Goal: Task Accomplishment & Management: Complete application form

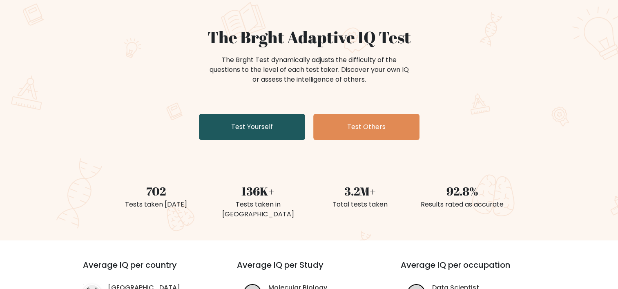
scroll to position [60, 0]
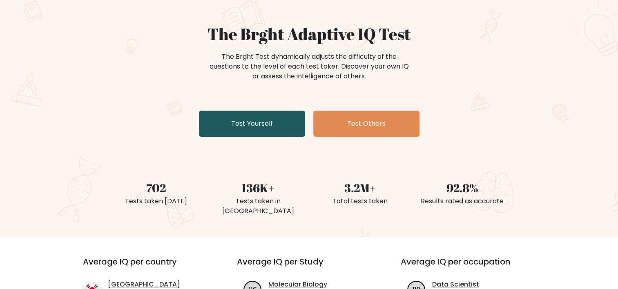
click at [264, 127] on link "Test Yourself" at bounding box center [252, 124] width 106 height 26
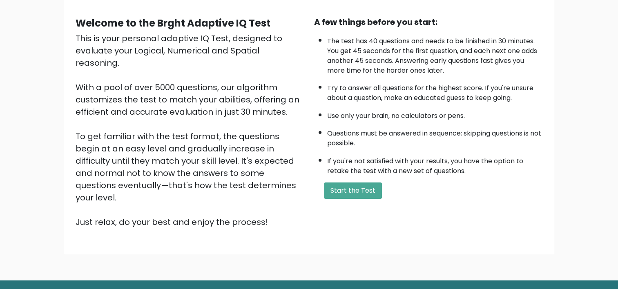
scroll to position [69, 0]
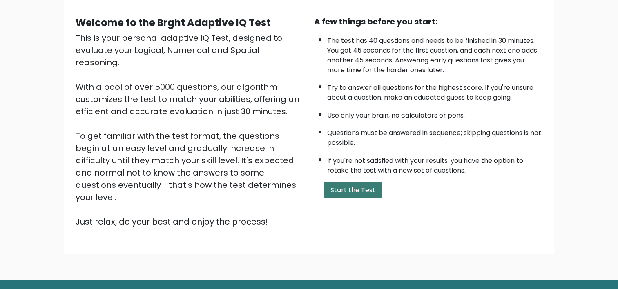
click at [353, 193] on button "Start the Test" at bounding box center [353, 190] width 58 height 16
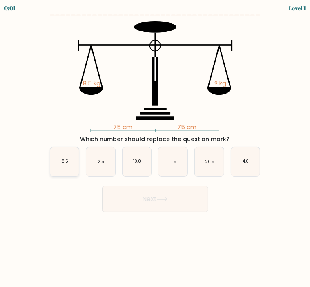
click at [67, 165] on icon "8.5" at bounding box center [64, 161] width 29 height 29
click at [155, 147] on input "a. 8.5" at bounding box center [155, 145] width 0 height 4
radio input "true"
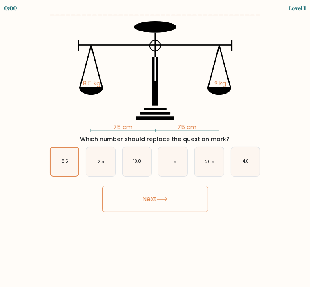
click at [191, 204] on button "Next" at bounding box center [155, 199] width 106 height 26
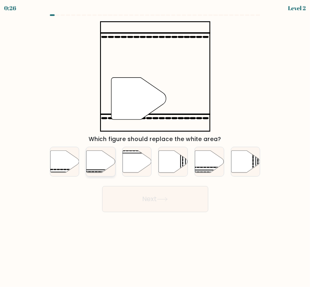
click at [99, 160] on icon at bounding box center [100, 161] width 29 height 22
click at [155, 147] on input "b." at bounding box center [155, 145] width 0 height 4
radio input "true"
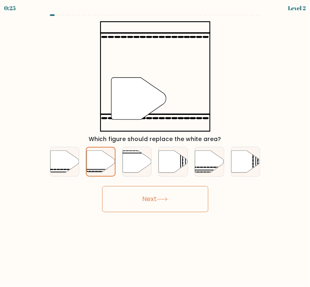
click at [147, 207] on button "Next" at bounding box center [155, 199] width 106 height 26
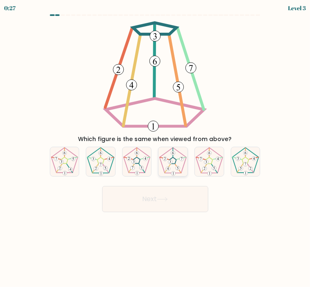
click at [178, 152] on icon at bounding box center [172, 161] width 29 height 29
click at [156, 147] on input "d." at bounding box center [155, 145] width 0 height 4
radio input "true"
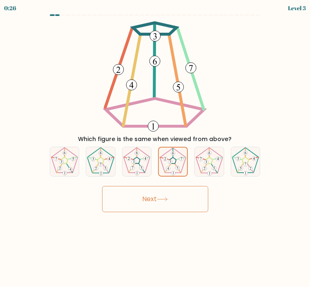
click at [174, 194] on button "Next" at bounding box center [155, 199] width 106 height 26
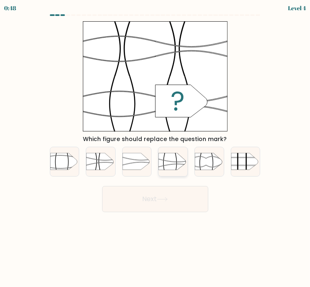
click at [171, 162] on icon at bounding box center [178, 160] width 38 height 3
click at [156, 147] on input "d." at bounding box center [155, 145] width 0 height 4
radio input "true"
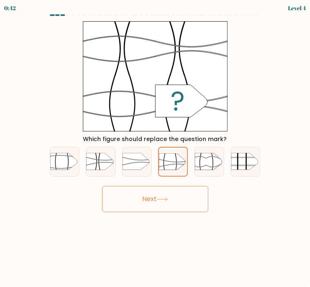
click at [178, 207] on button "Next" at bounding box center [155, 199] width 106 height 26
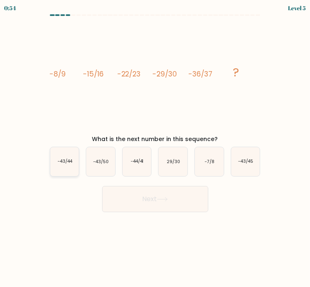
click at [72, 163] on text "-43/44" at bounding box center [65, 161] width 15 height 6
click at [155, 147] on input "a. -43/44" at bounding box center [155, 145] width 0 height 4
radio input "true"
click at [196, 190] on button "Next" at bounding box center [155, 199] width 106 height 26
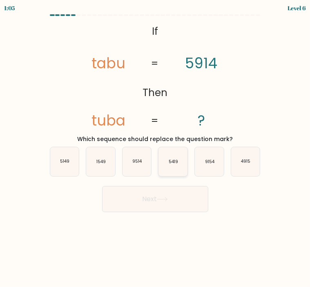
click at [175, 162] on text "5419" at bounding box center [173, 161] width 9 height 6
click at [156, 147] on input "d. 5419" at bounding box center [155, 145] width 0 height 4
radio input "true"
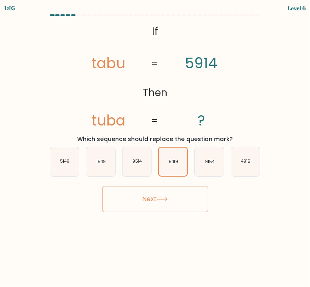
click at [184, 200] on button "Next" at bounding box center [155, 199] width 106 height 26
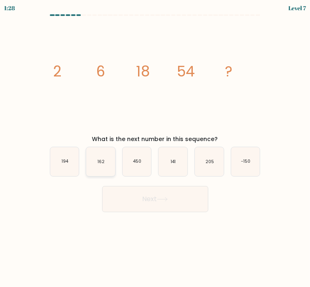
click at [101, 167] on icon "162" at bounding box center [100, 161] width 29 height 29
click at [155, 147] on input "b. 162" at bounding box center [155, 145] width 0 height 4
radio input "true"
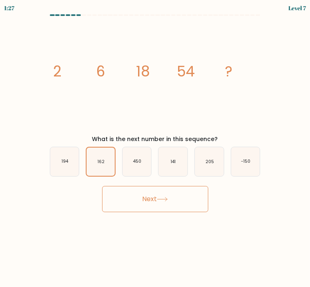
click at [159, 204] on button "Next" at bounding box center [155, 199] width 106 height 26
click at [169, 203] on button "Next" at bounding box center [155, 199] width 106 height 26
click at [141, 199] on button "Next" at bounding box center [155, 199] width 106 height 26
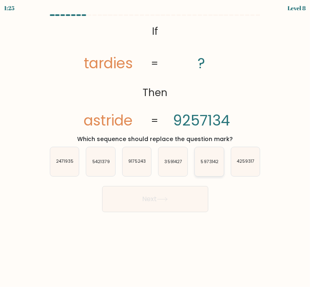
click at [210, 170] on icon "5973142" at bounding box center [209, 161] width 29 height 29
click at [156, 147] on input "e. 5973142" at bounding box center [155, 145] width 0 height 4
radio input "true"
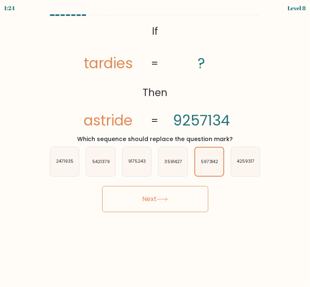
click at [176, 200] on button "Next" at bounding box center [155, 199] width 106 height 26
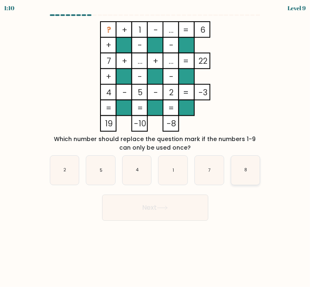
click at [244, 168] on icon "8" at bounding box center [245, 170] width 29 height 29
click at [156, 147] on input "f. 8" at bounding box center [155, 145] width 0 height 4
radio input "true"
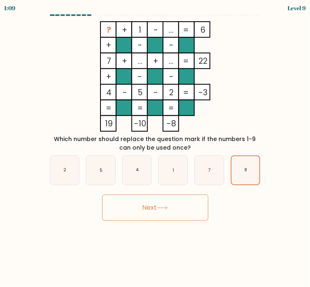
click at [157, 208] on button "Next" at bounding box center [155, 207] width 106 height 26
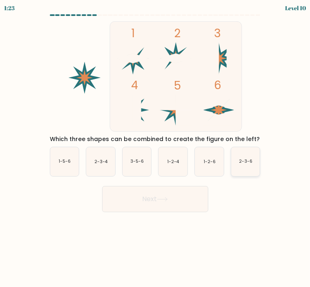
click at [248, 165] on icon "2-3-6" at bounding box center [245, 161] width 29 height 29
click at [156, 147] on input "f. 2-3-6" at bounding box center [155, 145] width 0 height 4
radio input "true"
click at [195, 195] on button "Next" at bounding box center [155, 199] width 106 height 26
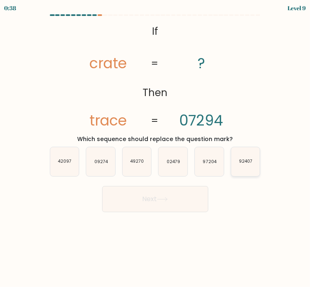
click at [243, 161] on text "92407" at bounding box center [245, 161] width 13 height 6
click at [156, 147] on input "f. 92407" at bounding box center [155, 145] width 0 height 4
radio input "true"
click at [212, 165] on icon "97204" at bounding box center [209, 161] width 29 height 29
click at [156, 147] on input "e. 97204" at bounding box center [155, 145] width 0 height 4
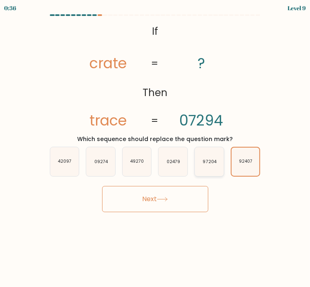
radio input "true"
click at [176, 191] on button "Next" at bounding box center [155, 199] width 106 height 26
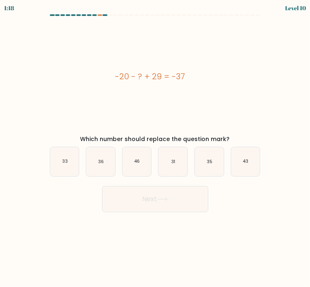
click at [8, 46] on form "a." at bounding box center [155, 113] width 310 height 198
click at [139, 159] on text "46" at bounding box center [136, 161] width 5 height 6
click at [155, 147] on input "c. 46" at bounding box center [155, 145] width 0 height 4
radio input "true"
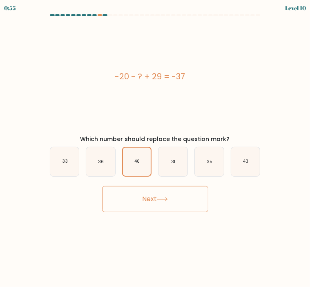
click at [155, 199] on button "Next" at bounding box center [155, 199] width 106 height 26
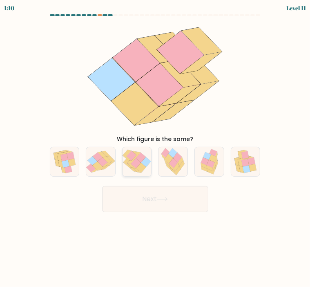
click at [133, 157] on icon at bounding box center [131, 156] width 10 height 10
click at [155, 147] on input "c." at bounding box center [155, 145] width 0 height 4
radio input "true"
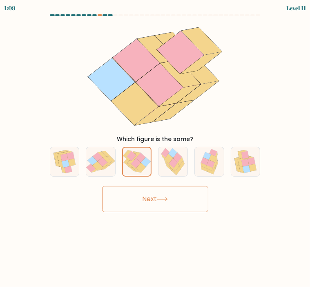
click at [159, 204] on button "Next" at bounding box center [155, 199] width 106 height 26
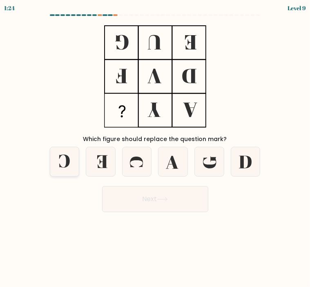
click at [58, 157] on icon at bounding box center [64, 161] width 29 height 29
click at [155, 147] on input "a." at bounding box center [155, 145] width 0 height 4
radio input "true"
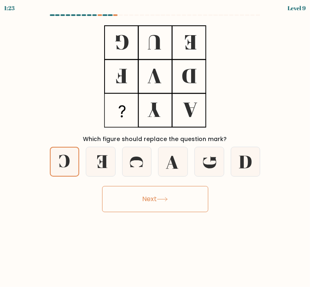
click at [174, 202] on button "Next" at bounding box center [155, 199] width 106 height 26
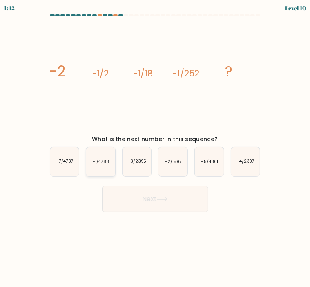
click at [107, 165] on icon "-1/4788" at bounding box center [100, 161] width 29 height 29
click at [155, 147] on input "b. -1/4788" at bounding box center [155, 145] width 0 height 4
radio input "true"
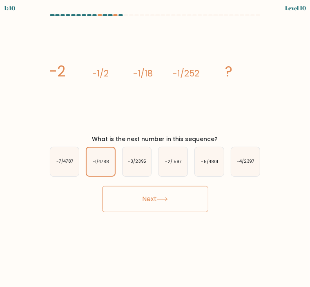
click at [168, 200] on icon at bounding box center [162, 199] width 11 height 4
click at [146, 198] on button "Next" at bounding box center [155, 199] width 106 height 26
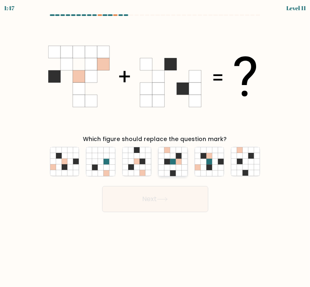
click at [171, 162] on icon at bounding box center [173, 161] width 6 height 6
click at [156, 147] on input "d." at bounding box center [155, 145] width 0 height 4
radio input "true"
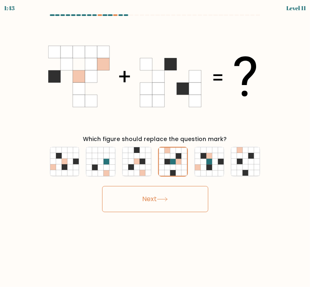
click at [164, 197] on icon at bounding box center [162, 199] width 11 height 4
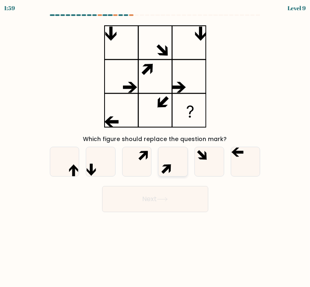
click at [174, 165] on icon at bounding box center [172, 161] width 29 height 29
click at [156, 147] on input "d." at bounding box center [155, 145] width 0 height 4
radio input "true"
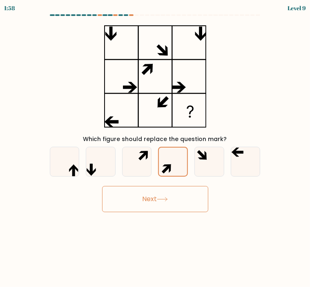
click at [177, 192] on button "Next" at bounding box center [155, 199] width 106 height 26
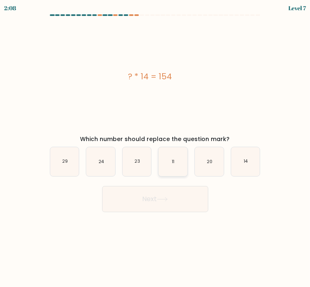
click at [179, 165] on icon "11" at bounding box center [172, 161] width 29 height 29
click at [156, 147] on input "d. 11" at bounding box center [155, 145] width 0 height 4
radio input "true"
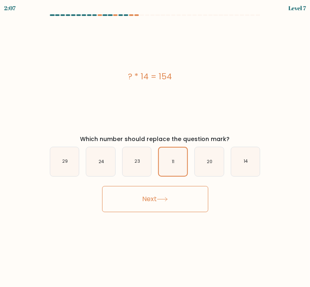
click at [192, 197] on button "Next" at bounding box center [155, 199] width 106 height 26
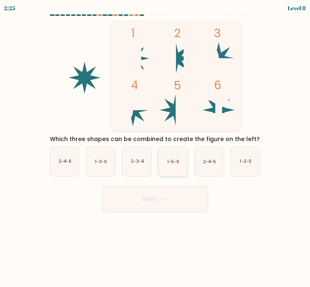
click at [176, 163] on text "1-5-6" at bounding box center [173, 161] width 12 height 6
click at [156, 147] on input "d. 1-5-6" at bounding box center [155, 145] width 0 height 4
radio input "true"
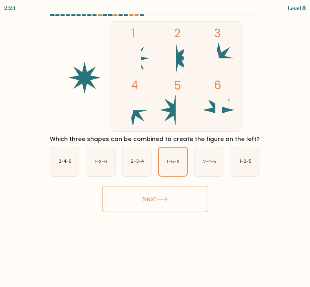
click at [168, 195] on button "Next" at bounding box center [155, 199] width 106 height 26
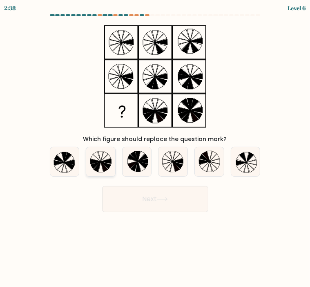
click at [100, 164] on icon at bounding box center [100, 167] width 5 height 10
click at [155, 147] on input "b." at bounding box center [155, 145] width 0 height 4
radio input "true"
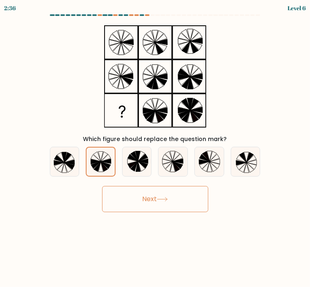
click at [164, 202] on button "Next" at bounding box center [155, 199] width 106 height 26
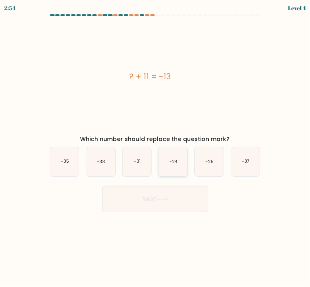
click at [174, 160] on text "-24" at bounding box center [173, 161] width 8 height 6
click at [156, 147] on input "d. -24" at bounding box center [155, 145] width 0 height 4
radio input "true"
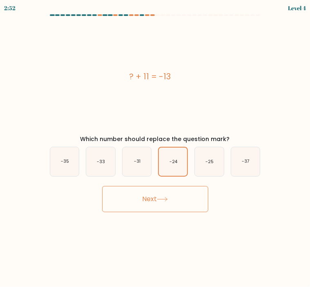
click at [167, 194] on button "Next" at bounding box center [155, 199] width 106 height 26
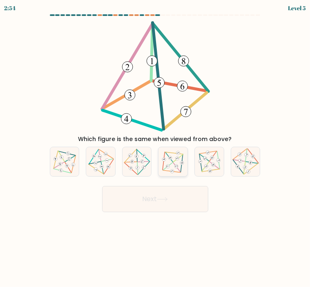
click at [169, 161] on icon at bounding box center [173, 161] width 24 height 23
click at [156, 147] on input "d." at bounding box center [155, 145] width 0 height 4
radio input "true"
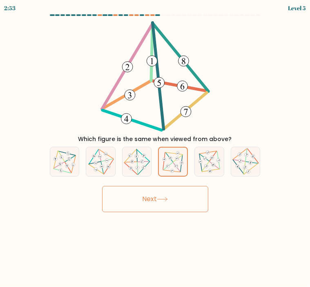
click at [168, 197] on icon at bounding box center [162, 199] width 11 height 4
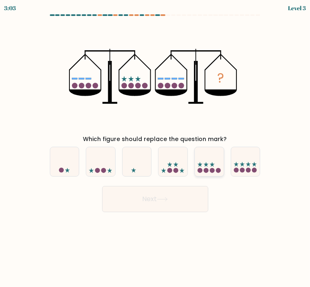
click at [202, 171] on circle at bounding box center [200, 170] width 5 height 5
click at [156, 147] on input "e." at bounding box center [155, 145] width 0 height 4
radio input "true"
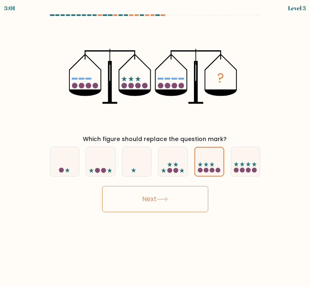
click at [167, 198] on icon at bounding box center [162, 199] width 11 height 4
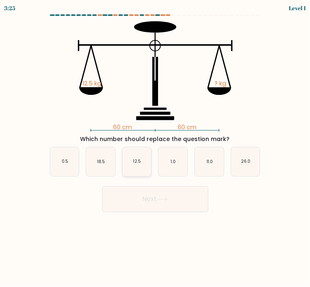
click at [134, 159] on text "12.5" at bounding box center [137, 161] width 8 height 6
click at [155, 147] on input "c. 12.5" at bounding box center [155, 145] width 0 height 4
radio input "true"
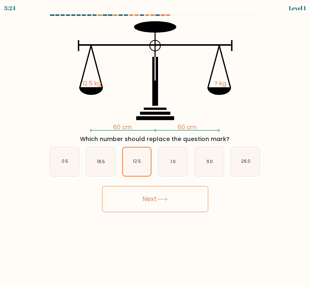
click at [149, 205] on button "Next" at bounding box center [155, 199] width 106 height 26
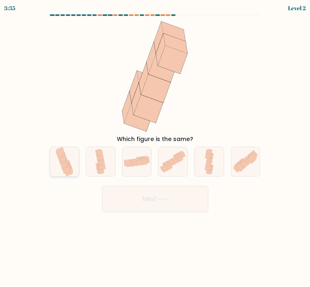
click at [66, 168] on icon at bounding box center [66, 169] width 8 height 7
click at [155, 147] on input "a." at bounding box center [155, 145] width 0 height 4
radio input "true"
click at [173, 204] on button "Next" at bounding box center [155, 199] width 106 height 26
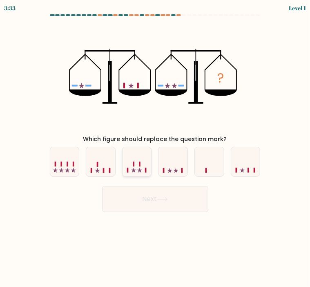
click at [141, 162] on icon at bounding box center [136, 161] width 29 height 24
click at [155, 147] on input "c." at bounding box center [155, 145] width 0 height 4
radio input "true"
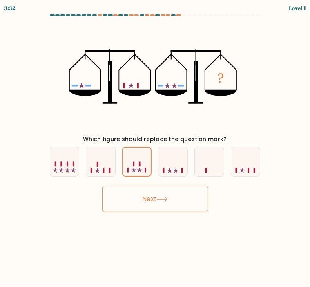
click at [156, 201] on button "Next" at bounding box center [155, 199] width 106 height 26
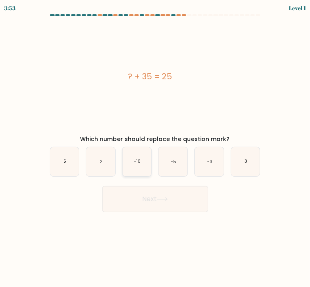
click at [135, 157] on icon "-10" at bounding box center [136, 161] width 29 height 29
click at [155, 147] on input "c. -10" at bounding box center [155, 145] width 0 height 4
radio input "true"
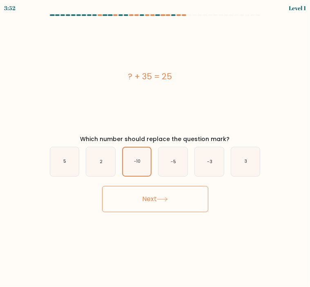
click at [163, 192] on button "Next" at bounding box center [155, 199] width 106 height 26
click at [164, 195] on button "Next" at bounding box center [155, 199] width 106 height 26
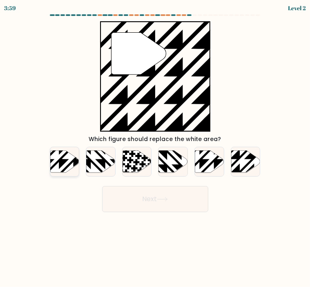
click at [65, 158] on icon at bounding box center [64, 161] width 29 height 22
click at [155, 147] on input "a." at bounding box center [155, 145] width 0 height 4
radio input "true"
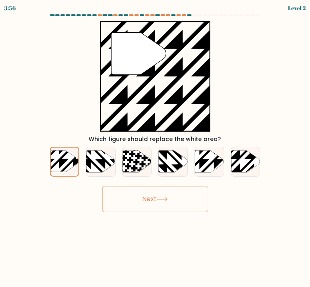
click at [165, 199] on icon at bounding box center [162, 199] width 10 height 4
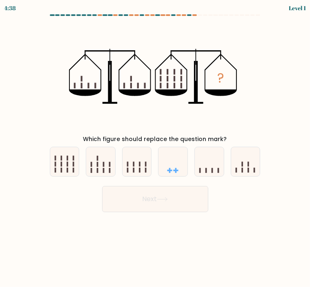
click at [20, 71] on form at bounding box center [155, 113] width 310 height 198
click at [67, 160] on icon at bounding box center [64, 161] width 29 height 24
click at [155, 147] on input "a." at bounding box center [155, 145] width 0 height 4
radio input "true"
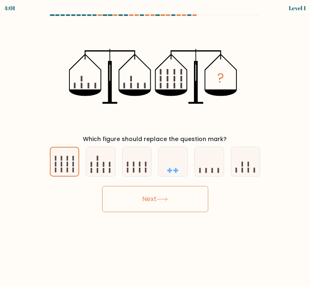
click at [162, 199] on icon at bounding box center [162, 199] width 11 height 4
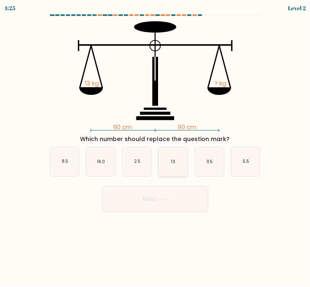
click at [171, 164] on icon "13" at bounding box center [172, 161] width 29 height 29
click at [156, 147] on input "d. 13" at bounding box center [155, 145] width 0 height 4
radio input "true"
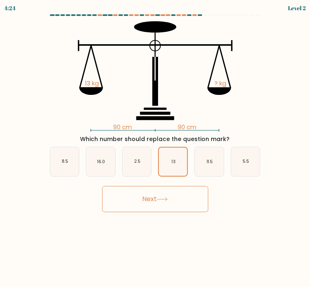
click at [161, 196] on button "Next" at bounding box center [155, 199] width 106 height 26
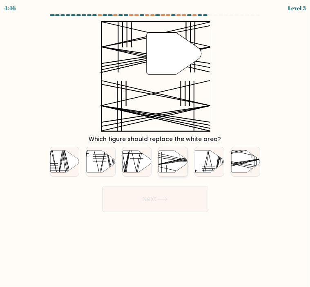
click at [162, 160] on icon at bounding box center [173, 161] width 29 height 22
click at [156, 147] on input "d." at bounding box center [155, 145] width 0 height 4
radio input "true"
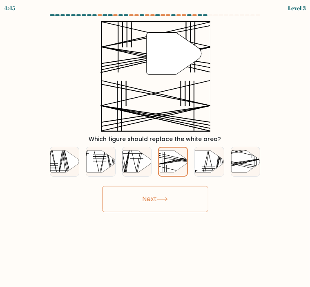
click at [159, 193] on button "Next" at bounding box center [155, 199] width 106 height 26
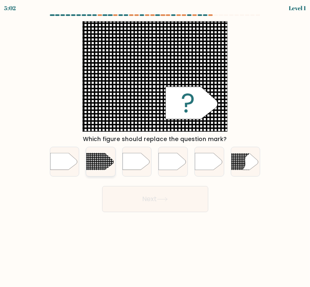
click at [104, 164] on line at bounding box center [104, 152] width 0 height 140
click at [155, 147] on input "b." at bounding box center [155, 145] width 0 height 4
radio input "true"
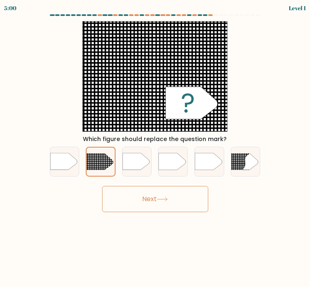
click at [167, 204] on button "Next" at bounding box center [155, 199] width 106 height 26
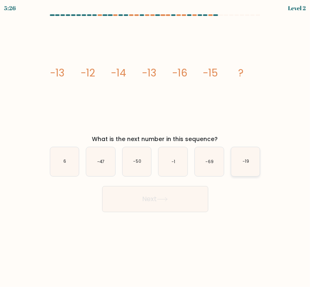
click at [250, 162] on icon "-19" at bounding box center [245, 161] width 29 height 29
click at [156, 147] on input "f. -19" at bounding box center [155, 145] width 0 height 4
radio input "true"
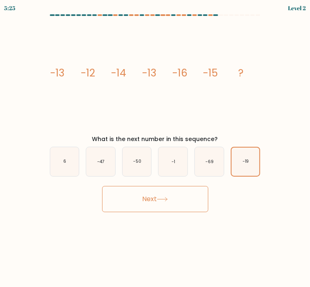
click at [170, 193] on button "Next" at bounding box center [155, 199] width 106 height 26
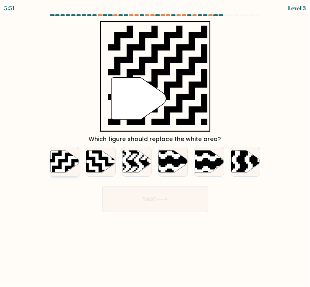
click at [62, 164] on icon at bounding box center [64, 161] width 29 height 22
click at [155, 147] on input "a." at bounding box center [155, 145] width 0 height 4
radio input "true"
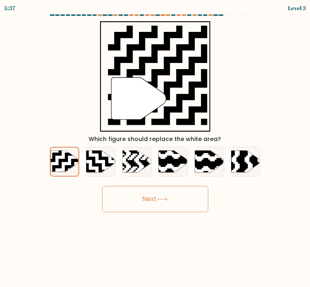
click at [155, 200] on button "Next" at bounding box center [155, 199] width 106 height 26
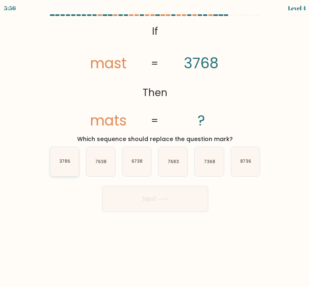
click at [71, 160] on icon "3786" at bounding box center [64, 161] width 29 height 29
click at [155, 147] on input "a. 3786" at bounding box center [155, 145] width 0 height 4
radio input "true"
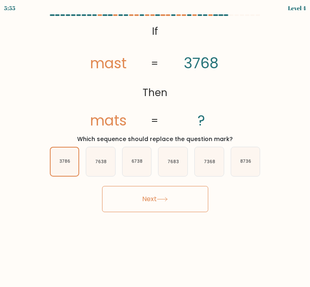
click at [182, 200] on button "Next" at bounding box center [155, 199] width 106 height 26
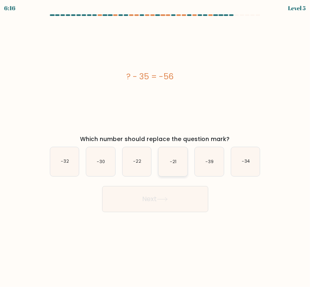
click at [170, 168] on icon "-21" at bounding box center [172, 161] width 29 height 29
click at [156, 147] on input "d. -21" at bounding box center [155, 145] width 0 height 4
radio input "true"
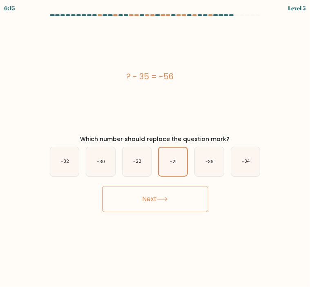
click at [175, 189] on button "Next" at bounding box center [155, 199] width 106 height 26
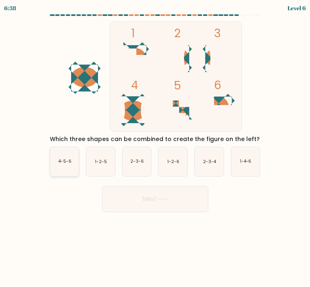
click at [65, 161] on text "4-5-6" at bounding box center [64, 161] width 13 height 6
click at [155, 147] on input "a. 4-5-6" at bounding box center [155, 145] width 0 height 4
radio input "true"
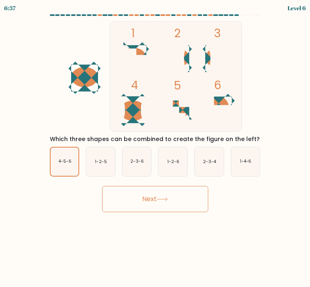
click at [142, 204] on button "Next" at bounding box center [155, 199] width 106 height 26
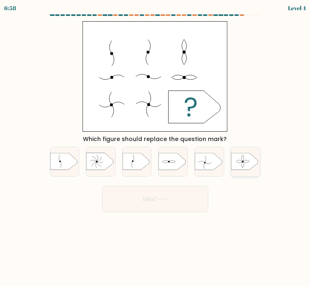
click at [248, 167] on icon at bounding box center [244, 161] width 27 height 17
click at [156, 147] on input "f." at bounding box center [155, 145] width 0 height 4
radio input "true"
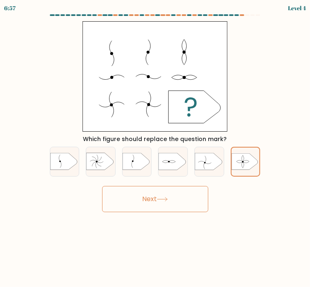
click at [165, 192] on button "Next" at bounding box center [155, 199] width 106 height 26
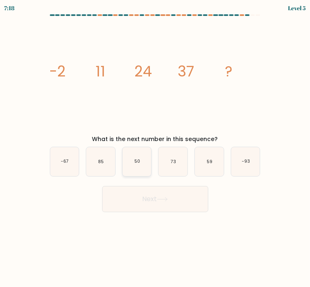
click at [133, 162] on icon "50" at bounding box center [136, 161] width 29 height 29
click at [155, 147] on input "c. 50" at bounding box center [155, 145] width 0 height 4
radio input "true"
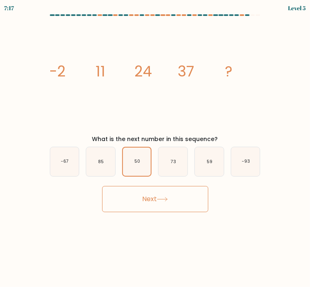
click at [164, 201] on icon at bounding box center [162, 199] width 11 height 4
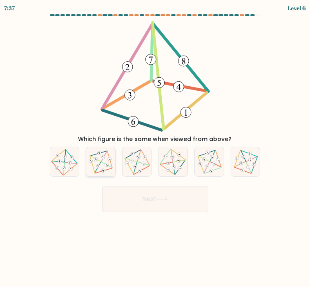
click at [103, 147] on div at bounding box center [101, 162] width 30 height 30
click at [155, 147] on input "b." at bounding box center [155, 145] width 0 height 4
radio input "true"
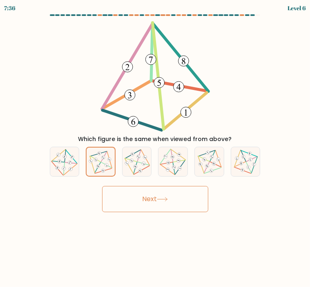
click at [162, 200] on icon at bounding box center [162, 199] width 11 height 4
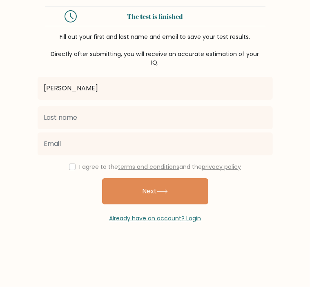
type input "[PERSON_NAME]"
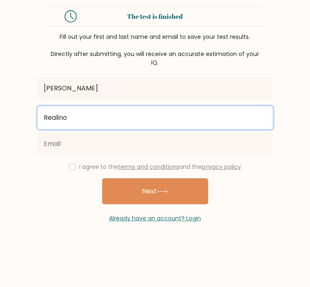
type input "Realino"
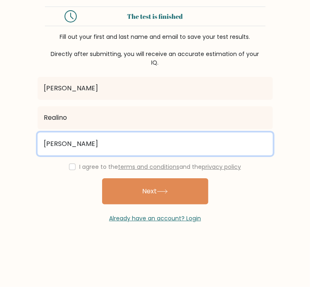
type input "jasonrealino5@gmail.com"
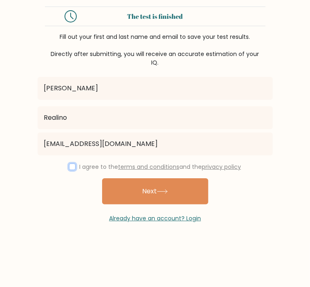
click at [70, 167] on input "checkbox" at bounding box center [72, 166] width 7 height 7
checkbox input "true"
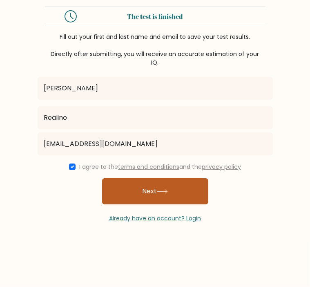
click at [169, 203] on button "Next" at bounding box center [155, 191] width 106 height 26
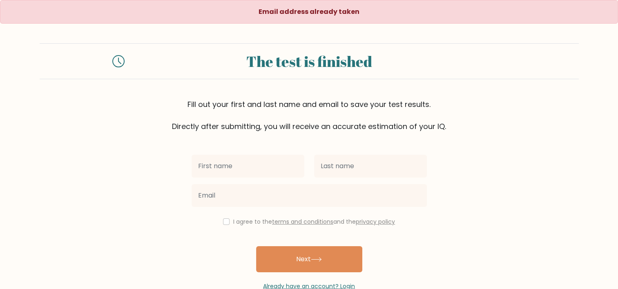
click at [243, 167] on input "text" at bounding box center [247, 166] width 113 height 23
type input "Mark Jayson"
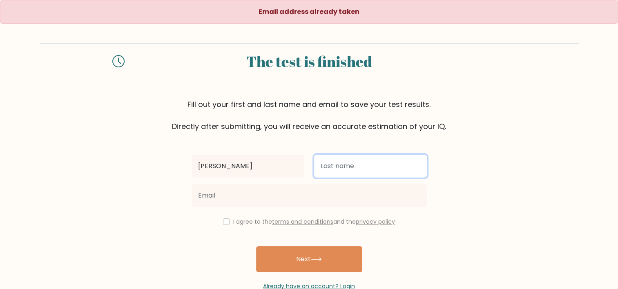
type input "Realino"
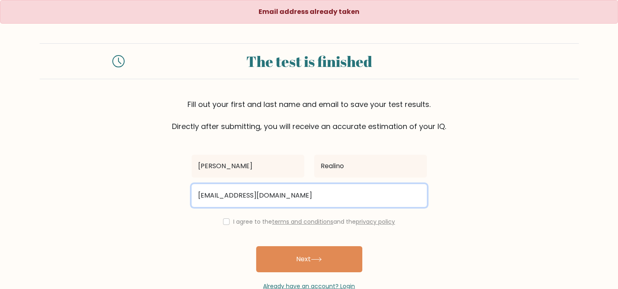
click at [242, 195] on input "[EMAIL_ADDRESS][DOMAIN_NAME]" at bounding box center [308, 195] width 235 height 23
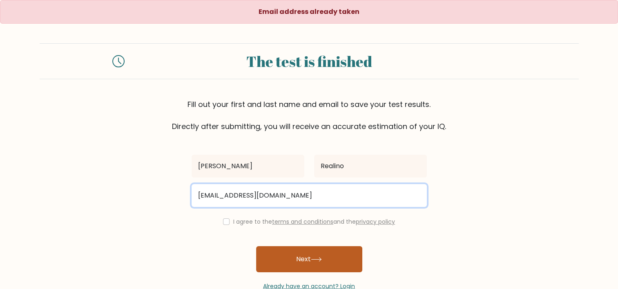
type input "markjaysonrealino0@gmail.com"
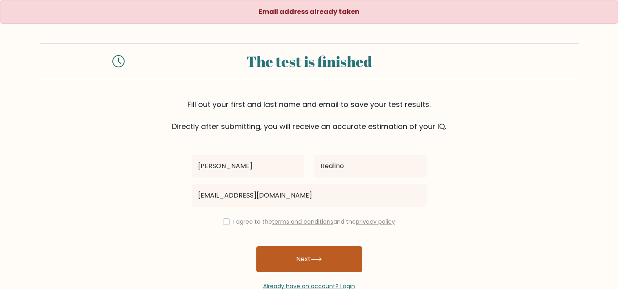
click at [309, 256] on button "Next" at bounding box center [309, 259] width 106 height 26
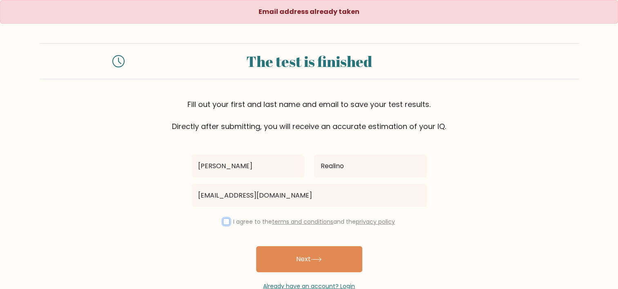
click at [225, 220] on input "checkbox" at bounding box center [226, 221] width 7 height 7
checkbox input "true"
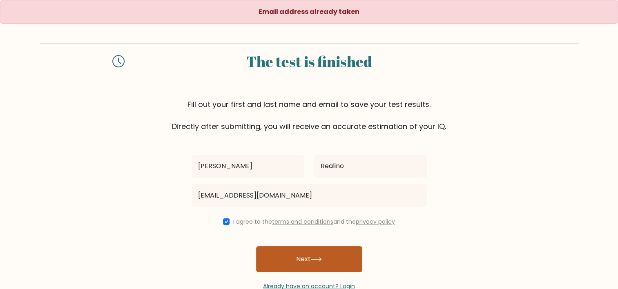
click at [289, 260] on button "Next" at bounding box center [309, 259] width 106 height 26
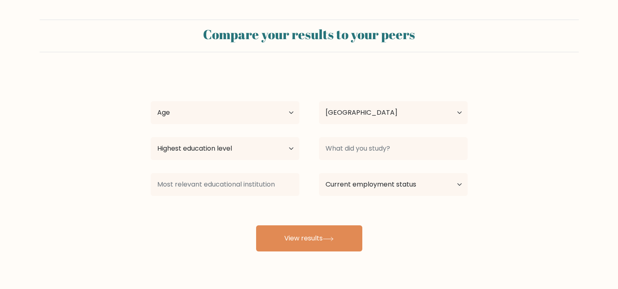
select select "US"
click at [271, 109] on select "Age Under [DEMOGRAPHIC_DATA] [DEMOGRAPHIC_DATA] [DEMOGRAPHIC_DATA] [DEMOGRAPHIC…" at bounding box center [225, 112] width 149 height 23
select select "25_34"
click at [151, 101] on select "Age Under [DEMOGRAPHIC_DATA] [DEMOGRAPHIC_DATA] [DEMOGRAPHIC_DATA] [DEMOGRAPHIC…" at bounding box center [225, 112] width 149 height 23
click at [241, 151] on select "Highest education level No schooling Primary Lower Secondary Upper Secondary Oc…" at bounding box center [225, 148] width 149 height 23
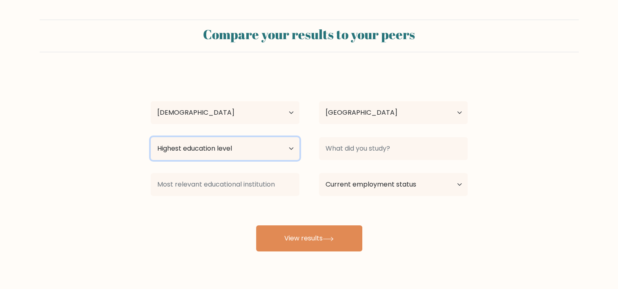
select select "upper_secondary"
click at [151, 137] on select "Highest education level No schooling Primary Lower Secondary Upper Secondary Oc…" at bounding box center [225, 148] width 149 height 23
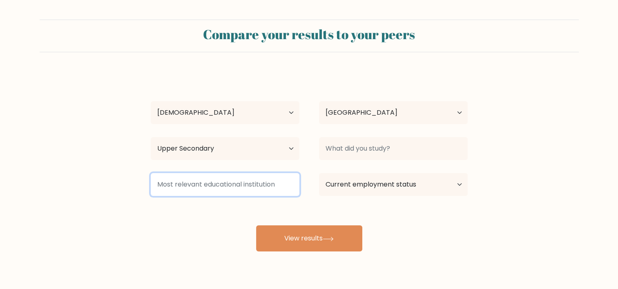
click at [233, 186] on input at bounding box center [225, 184] width 149 height 23
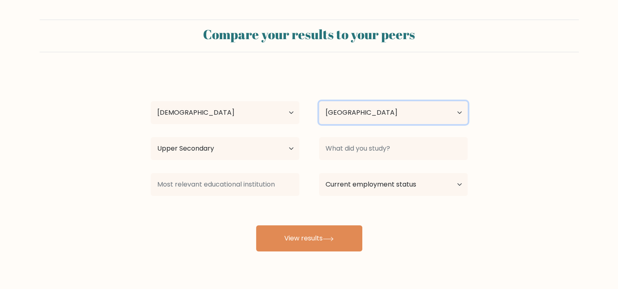
click at [391, 108] on select "Country [GEOGRAPHIC_DATA] [GEOGRAPHIC_DATA] [GEOGRAPHIC_DATA] [US_STATE] [GEOGR…" at bounding box center [393, 112] width 149 height 23
select select "PH"
click at [319, 101] on select "Country [GEOGRAPHIC_DATA] [GEOGRAPHIC_DATA] [GEOGRAPHIC_DATA] [US_STATE] [GEOGR…" at bounding box center [393, 112] width 149 height 23
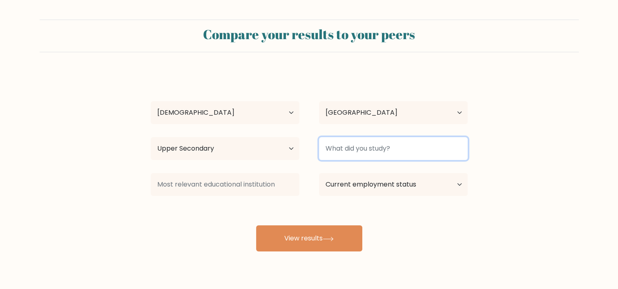
click at [382, 147] on input at bounding box center [393, 148] width 149 height 23
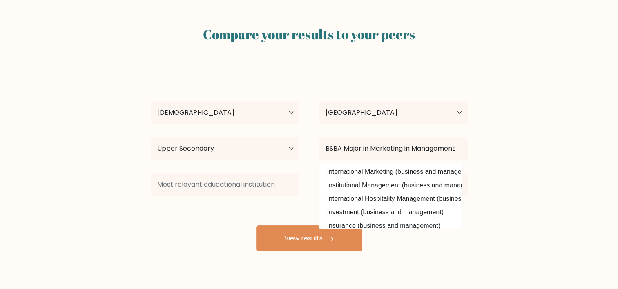
click at [569, 164] on form "Compare your results to your peers [PERSON_NAME] Age Under [DEMOGRAPHIC_DATA] […" at bounding box center [309, 136] width 618 height 232
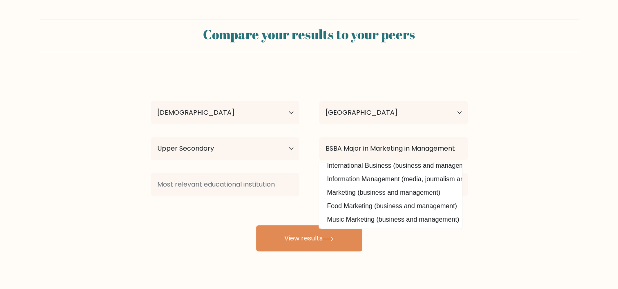
scroll to position [76, 0]
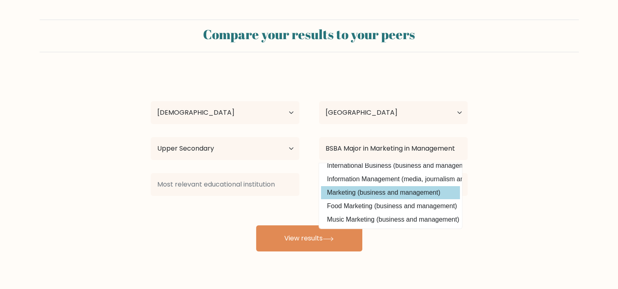
click at [398, 189] on option "Marketing (business and management)" at bounding box center [390, 192] width 139 height 13
type input "Marketing"
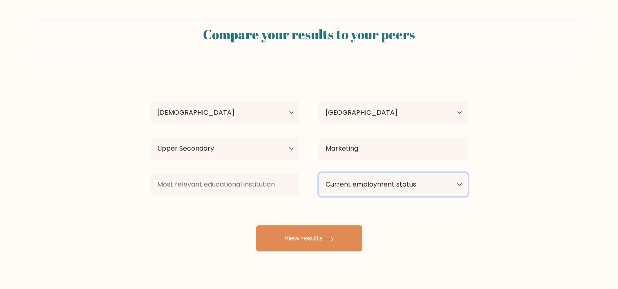
click at [380, 184] on select "Current employment status Employed Student Retired Other / prefer not to answer" at bounding box center [393, 184] width 149 height 23
select select "other"
click at [319, 173] on select "Current employment status Employed Student Retired Other / prefer not to answer" at bounding box center [393, 184] width 149 height 23
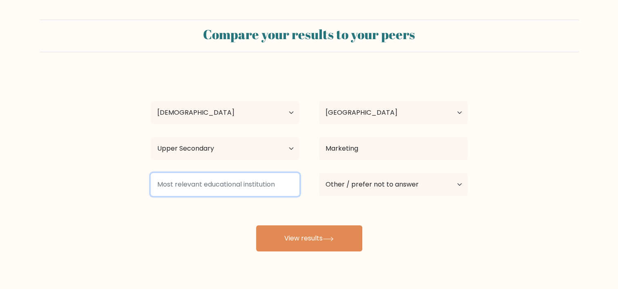
click at [253, 184] on input at bounding box center [225, 184] width 149 height 23
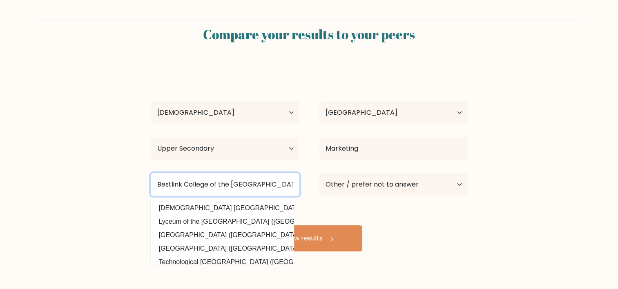
scroll to position [80, 0]
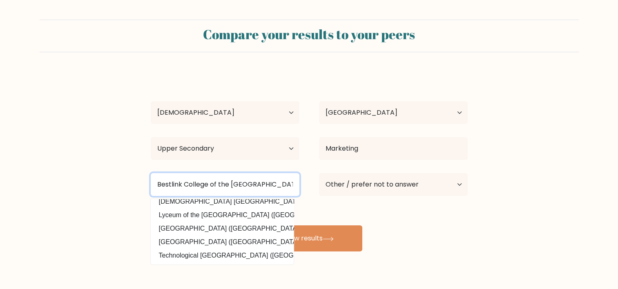
type input "Bestlink College of the Philippines"
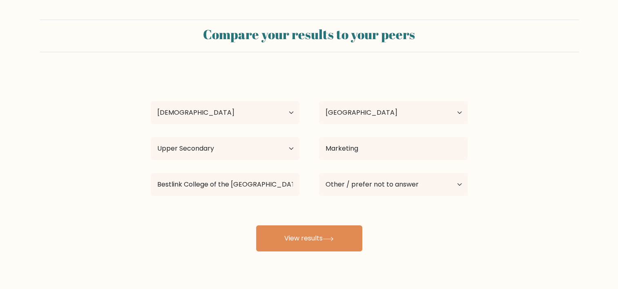
click at [104, 254] on div "Compare your results to your peers Mark Jayson Realino Age Under 18 years old 1…" at bounding box center [309, 154] width 618 height 309
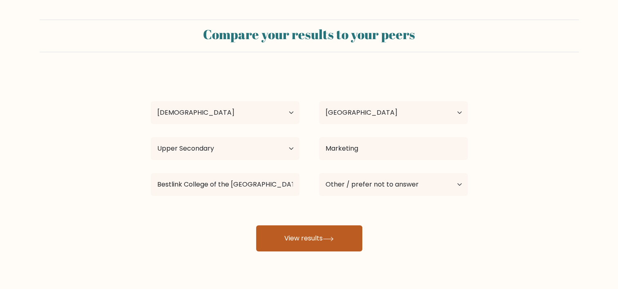
click at [295, 247] on button "View results" at bounding box center [309, 238] width 106 height 26
